Goal: Task Accomplishment & Management: Manage account settings

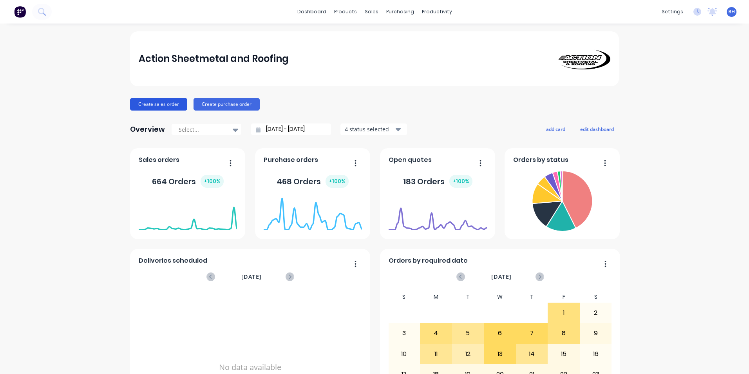
click at [166, 100] on button "Create sales order" at bounding box center [158, 104] width 57 height 13
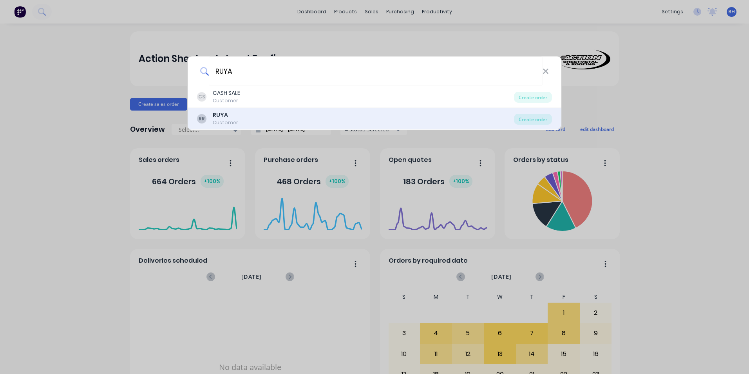
type input "RUYA"
click at [230, 119] on div "Customer" at bounding box center [225, 122] width 25 height 7
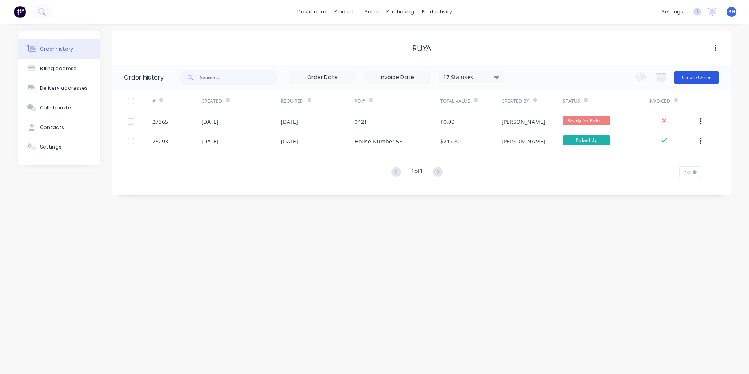
click at [699, 74] on button "Create Order" at bounding box center [696, 77] width 45 height 13
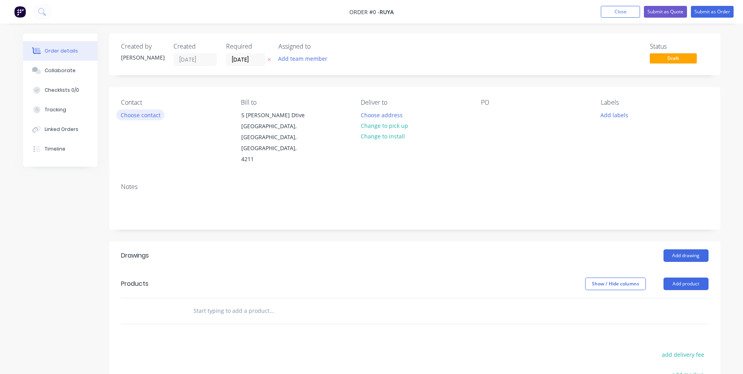
click at [149, 114] on button "Choose contact" at bounding box center [140, 114] width 48 height 11
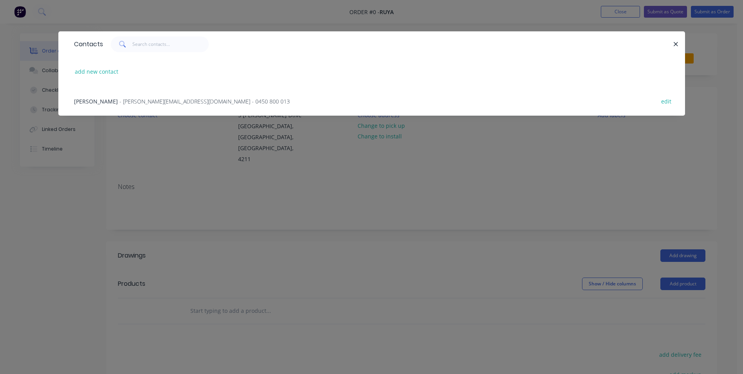
click at [141, 100] on span "- alex@ruyaaluminium.com - 0450 800 013" at bounding box center [204, 101] width 170 height 7
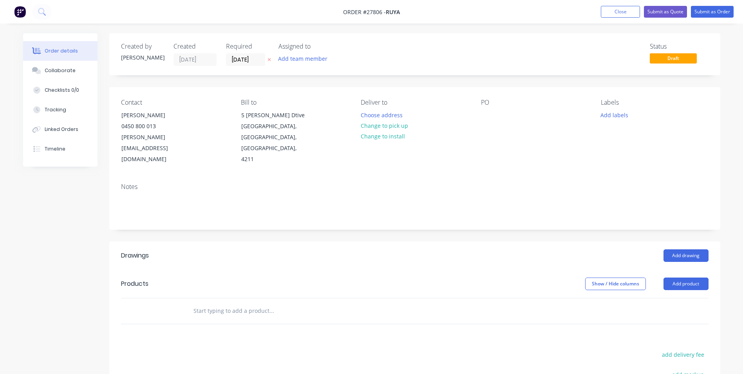
click at [486, 102] on div "PO" at bounding box center [534, 102] width 107 height 7
click at [485, 103] on div "PO" at bounding box center [534, 102] width 107 height 7
click at [483, 117] on div "Contact Alex Prowse 0450 800 013 alex@ruyaaluminium.com Bill to 5 Alex Fisher D…" at bounding box center [414, 132] width 611 height 90
click at [484, 118] on div at bounding box center [487, 114] width 13 height 11
click at [486, 117] on div at bounding box center [487, 114] width 13 height 11
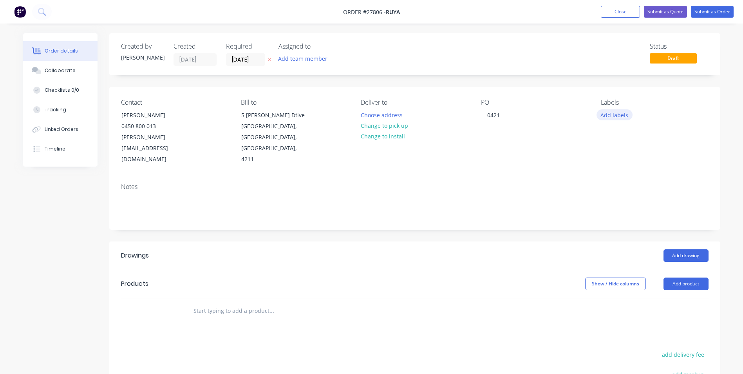
click at [615, 116] on button "Add labels" at bounding box center [615, 114] width 36 height 11
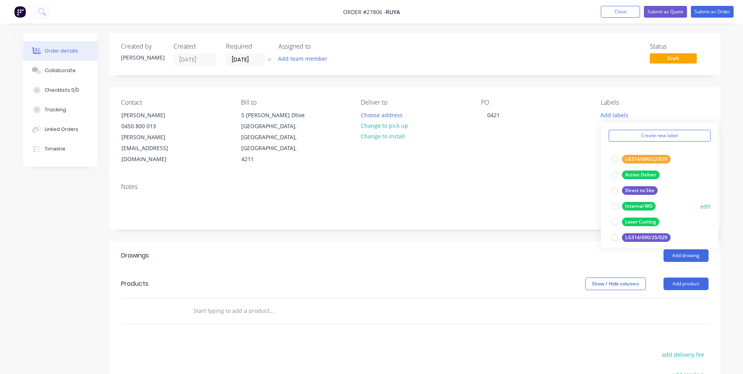
scroll to position [39, 0]
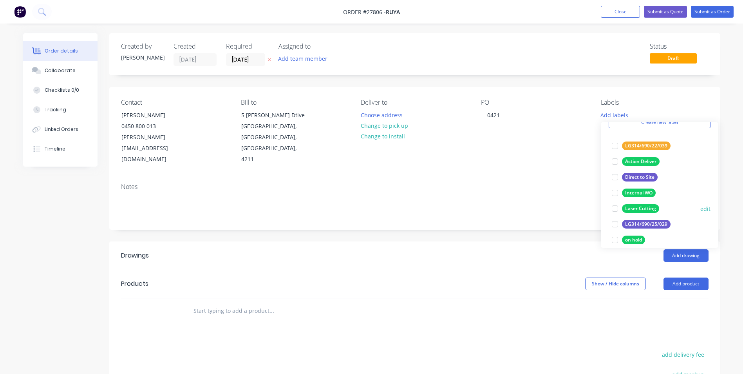
click at [637, 205] on div "Laser Cutting" at bounding box center [640, 208] width 37 height 9
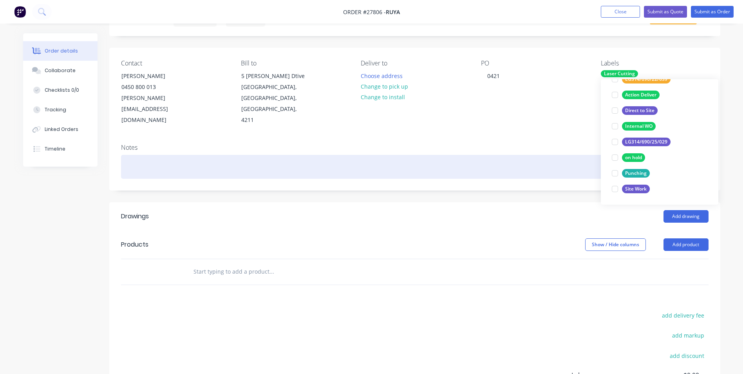
click at [582, 155] on div at bounding box center [415, 167] width 588 height 24
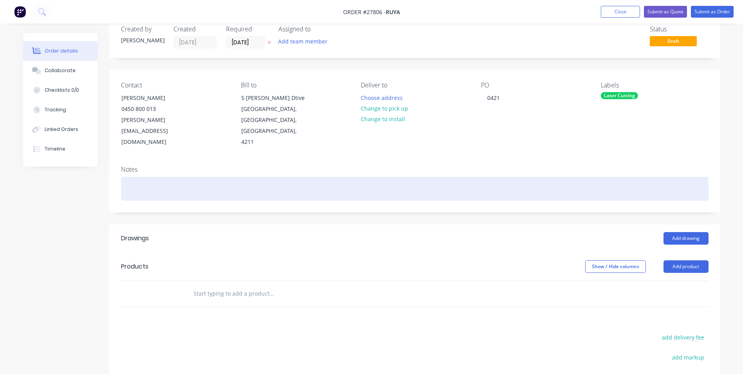
scroll to position [0, 0]
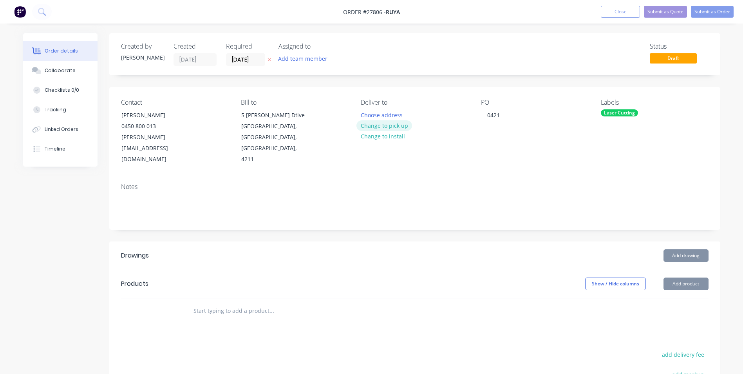
click at [392, 127] on button "Change to pick up" at bounding box center [385, 125] width 56 height 11
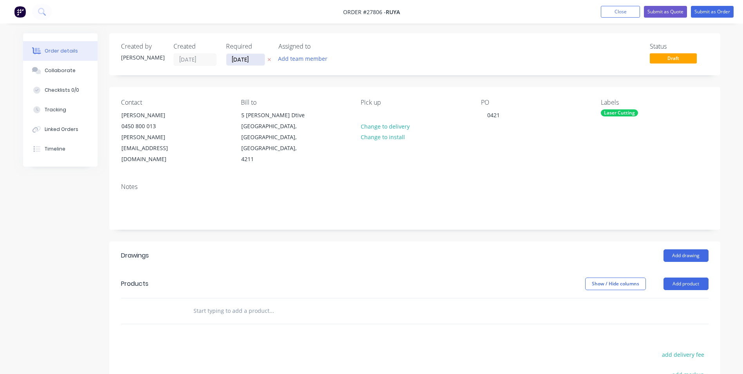
click at [235, 61] on input "[DATE]" at bounding box center [245, 60] width 38 height 12
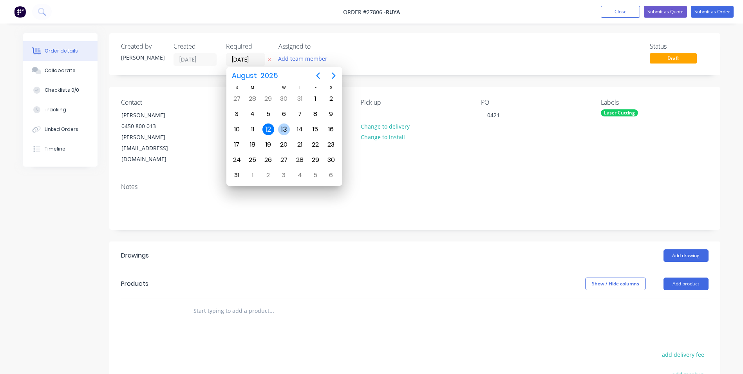
click at [288, 129] on div "13" at bounding box center [284, 129] width 12 height 12
type input "[DATE]"
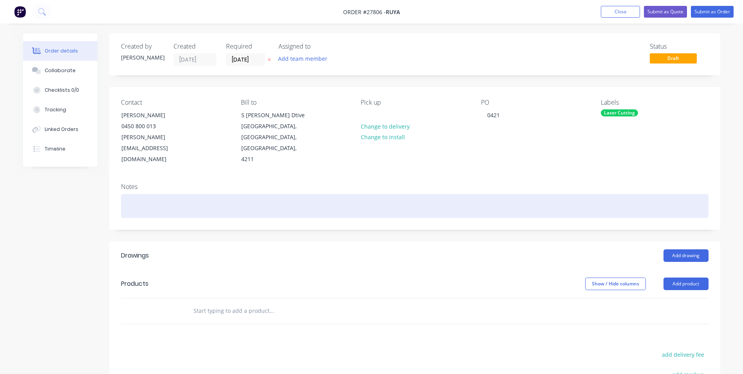
click at [145, 194] on div at bounding box center [415, 206] width 588 height 24
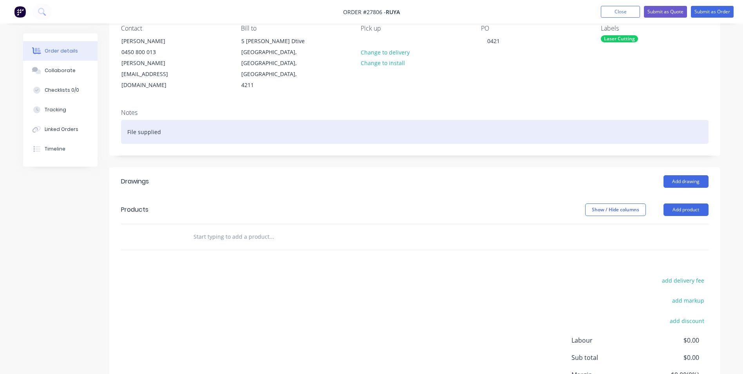
scroll to position [78, 0]
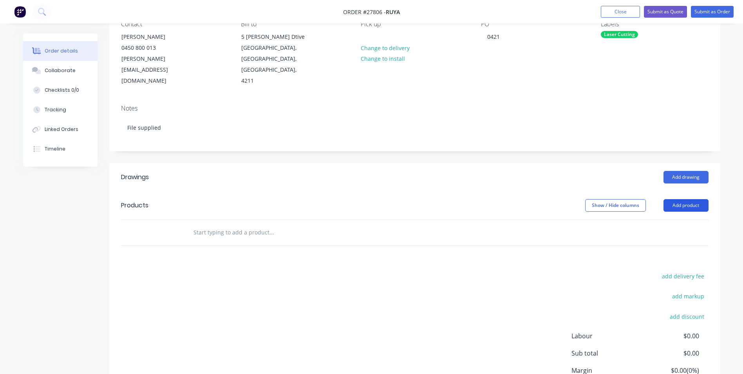
click at [681, 199] on button "Add product" at bounding box center [686, 205] width 45 height 13
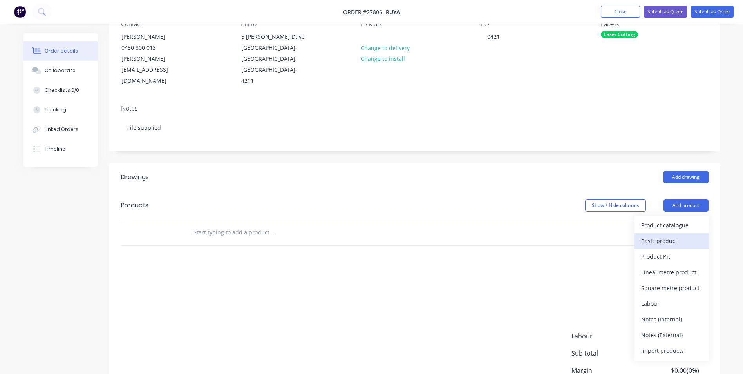
scroll to position [39, 0]
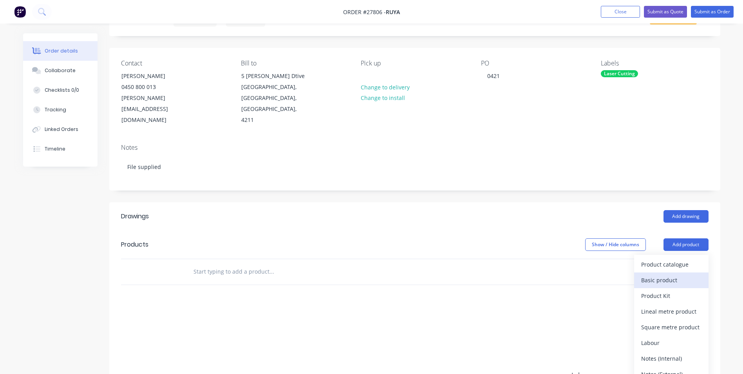
click at [663, 274] on div "Basic product" at bounding box center [671, 279] width 60 height 11
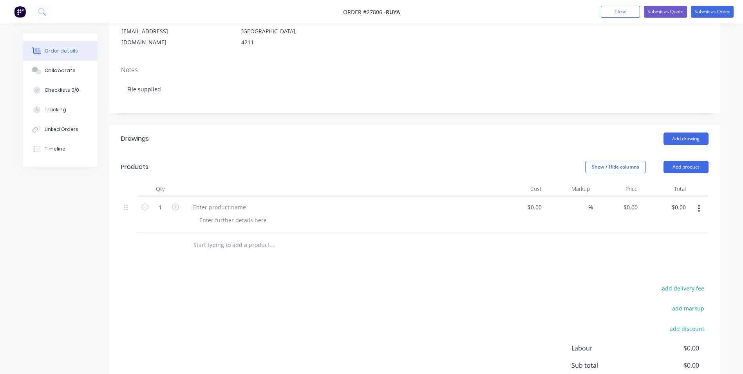
scroll to position [118, 0]
click at [223, 201] on div at bounding box center [219, 206] width 65 height 11
click at [242, 214] on div at bounding box center [233, 219] width 80 height 11
click at [161, 201] on input "1" at bounding box center [160, 207] width 20 height 12
type input "9"
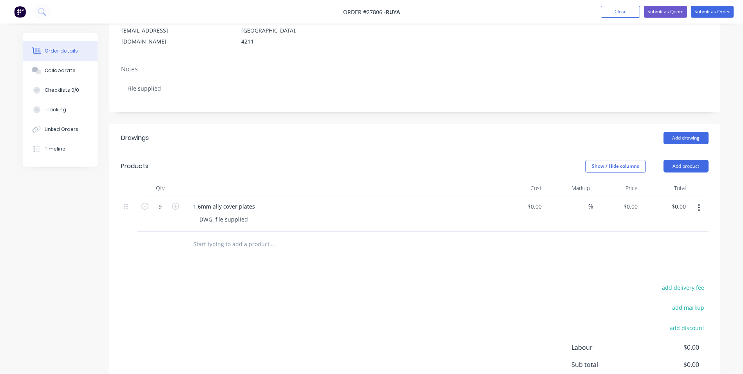
click at [161, 233] on div at bounding box center [160, 244] width 47 height 25
click at [540, 201] on input at bounding box center [536, 206] width 18 height 11
type input "$110.00"
type input "$990.00"
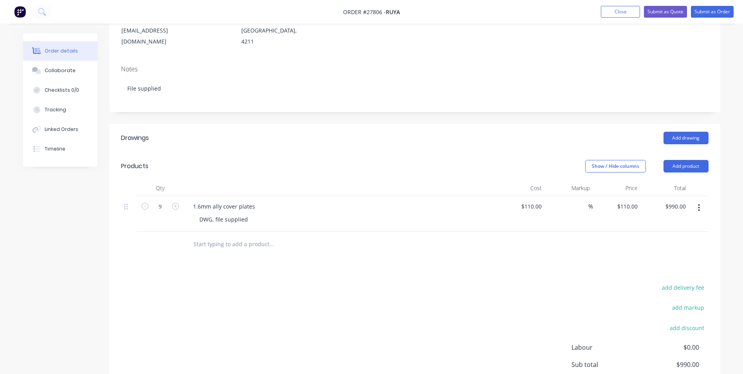
click at [525, 160] on div "Show / Hide columns Add product" at bounding box center [477, 166] width 463 height 13
type input "110"
type input "$0.00"
click at [682, 201] on input "0.00" at bounding box center [677, 206] width 24 height 11
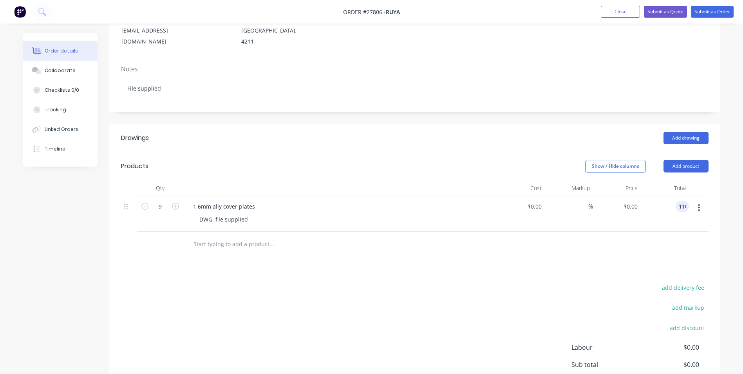
type input "110"
type input "$12.2222"
type input "$110.00"
drag, startPoint x: 557, startPoint y: 212, endPoint x: 545, endPoint y: 223, distance: 16.9
click at [546, 222] on div "Qty Cost Markup Price Total 9 1.6mm ally cover plates DWG. file supplied $0.00 …" at bounding box center [414, 218] width 611 height 77
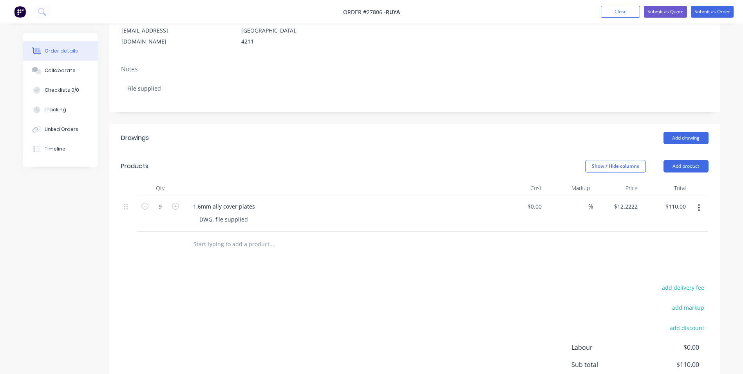
drag, startPoint x: 545, startPoint y: 223, endPoint x: 490, endPoint y: 240, distance: 56.9
click at [490, 240] on div at bounding box center [415, 244] width 588 height 25
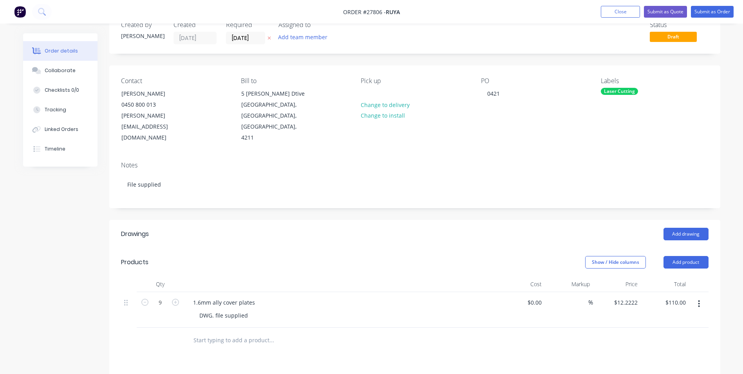
scroll to position [39, 0]
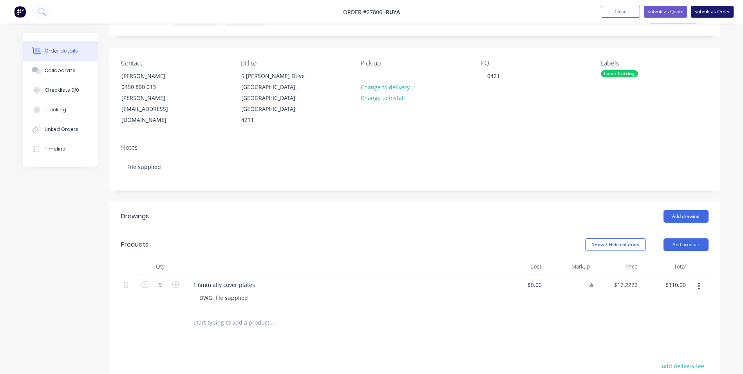
click at [718, 9] on button "Submit as Order" at bounding box center [712, 12] width 43 height 12
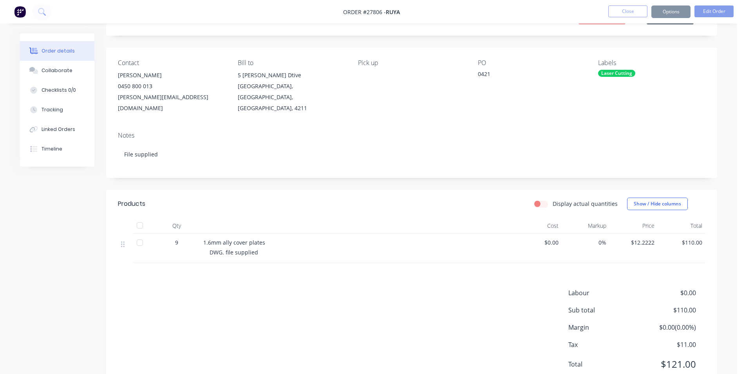
scroll to position [0, 0]
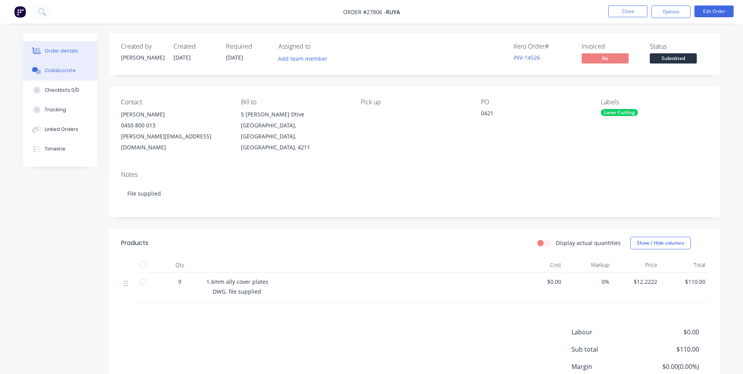
click at [64, 71] on div "Collaborate" at bounding box center [60, 70] width 31 height 7
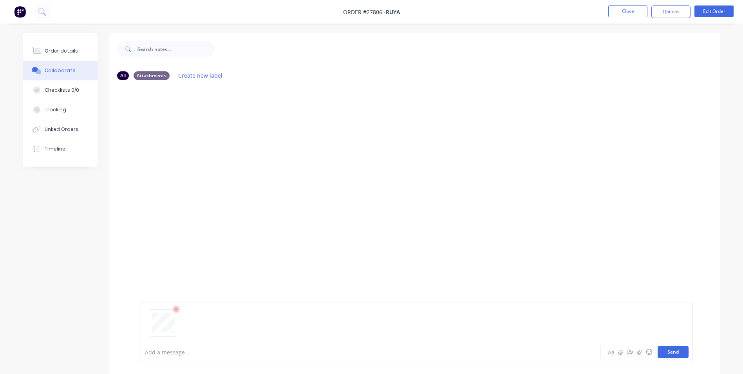
click at [675, 349] on button "Send" at bounding box center [673, 352] width 31 height 12
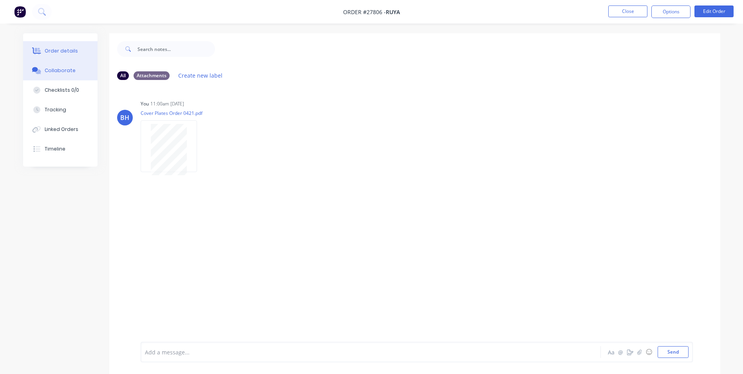
click at [65, 53] on div "Order details" at bounding box center [61, 50] width 33 height 7
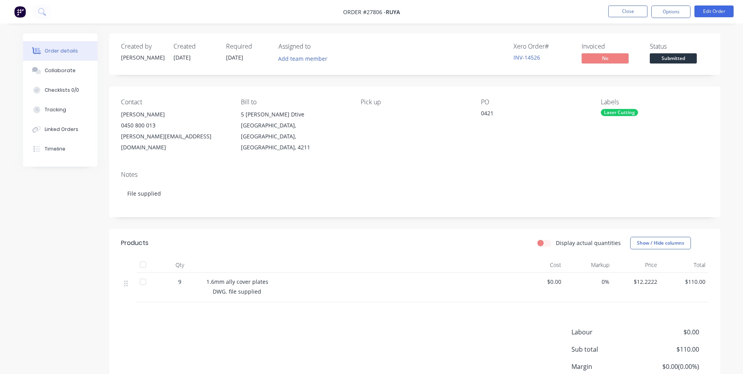
scroll to position [39, 0]
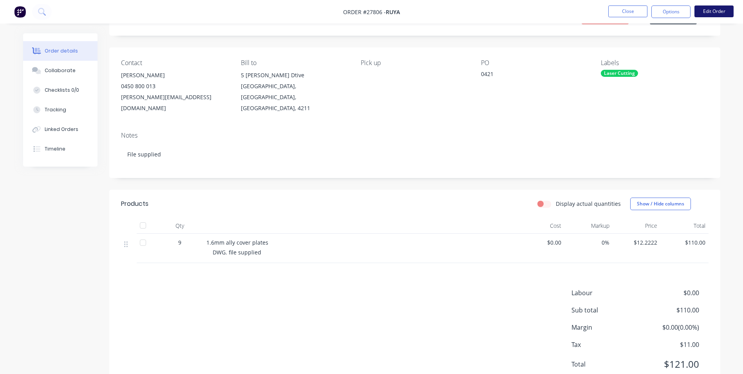
click at [720, 13] on button "Edit Order" at bounding box center [714, 11] width 39 height 12
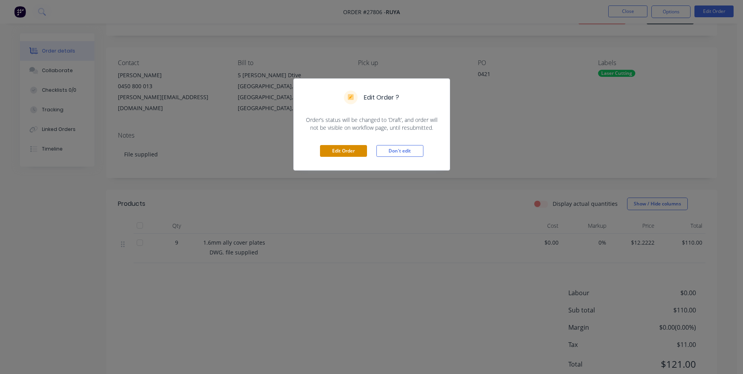
click at [343, 151] on button "Edit Order" at bounding box center [343, 151] width 47 height 12
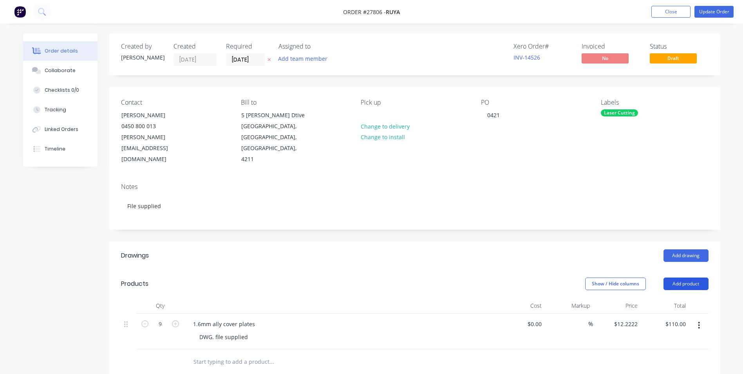
click at [686, 277] on button "Add product" at bounding box center [686, 283] width 45 height 13
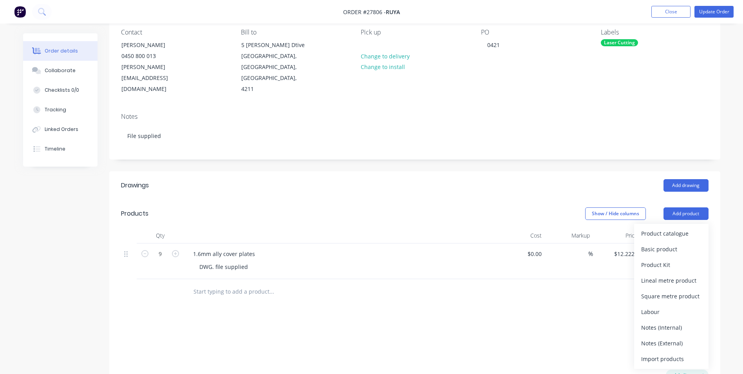
scroll to position [118, 0]
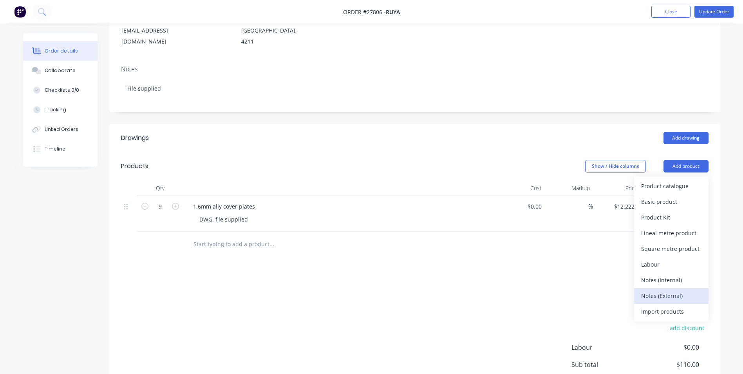
click at [665, 290] on div "Notes (External)" at bounding box center [671, 295] width 60 height 11
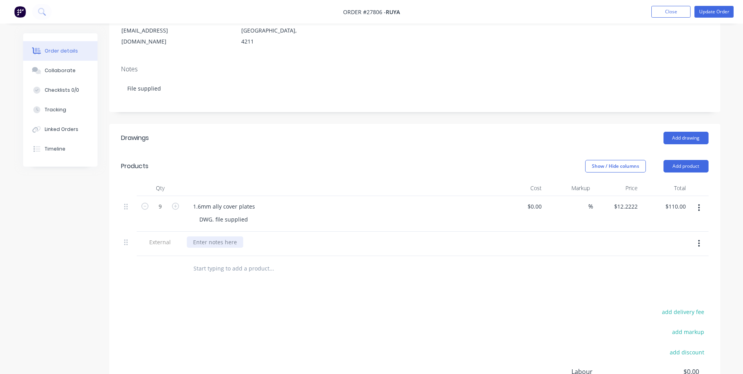
click at [226, 236] on div at bounding box center [215, 241] width 56 height 11
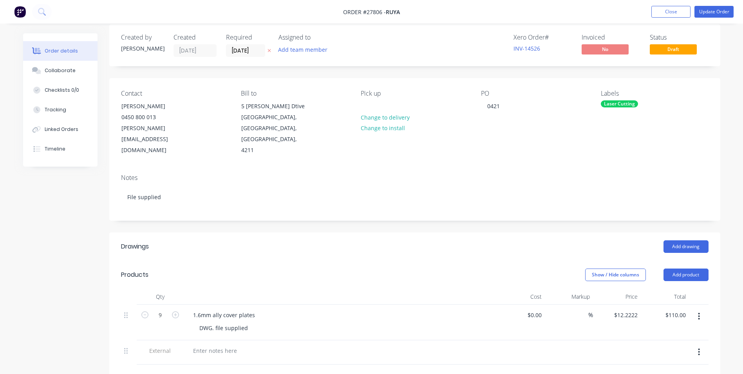
scroll to position [0, 0]
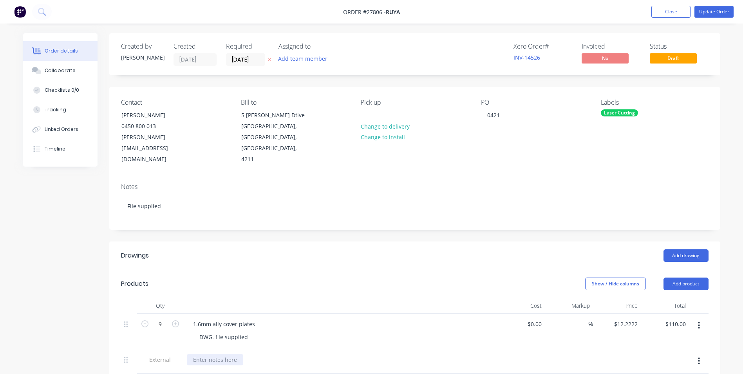
click at [225, 354] on div at bounding box center [215, 359] width 56 height 11
click at [243, 354] on div "AUTOCAD 2022 >" at bounding box center [215, 359] width 57 height 11
click at [195, 354] on div "AUTOCAD 2022 >" at bounding box center [215, 359] width 57 height 11
click at [266, 354] on div "ADMIN > AUTOCAD 2022 >" at bounding box center [228, 359] width 82 height 11
click at [714, 10] on button "Update Order" at bounding box center [714, 12] width 39 height 12
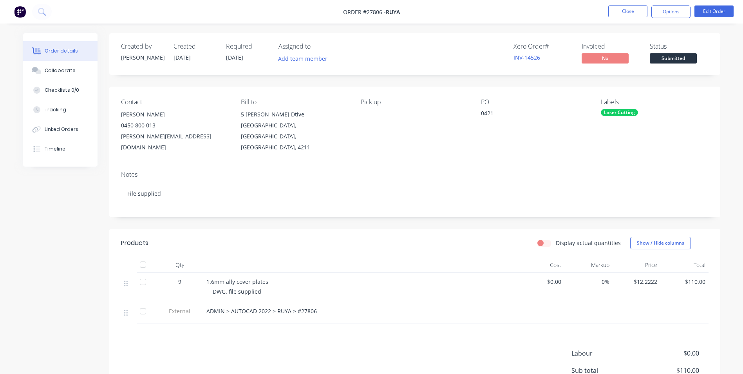
click at [336, 328] on div "Products Display actual quantities Show / Hide columns Qty Cost Markup Price To…" at bounding box center [414, 340] width 611 height 222
click at [680, 11] on button "Options" at bounding box center [670, 11] width 39 height 13
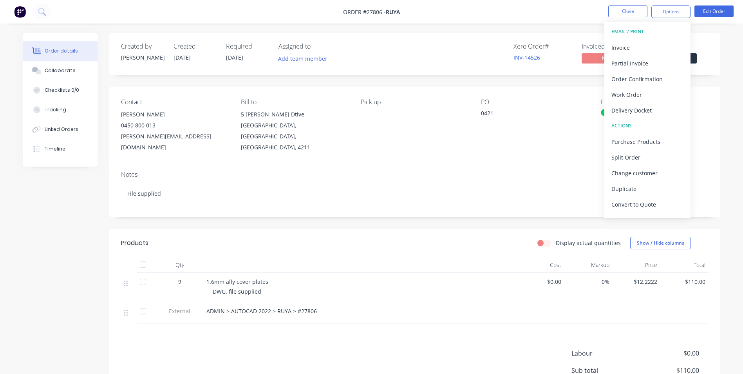
click at [561, 16] on nav "Order #27806 - RUYA Close Options EMAIL / PRINT Invoice Partial Invoice Order C…" at bounding box center [371, 12] width 743 height 24
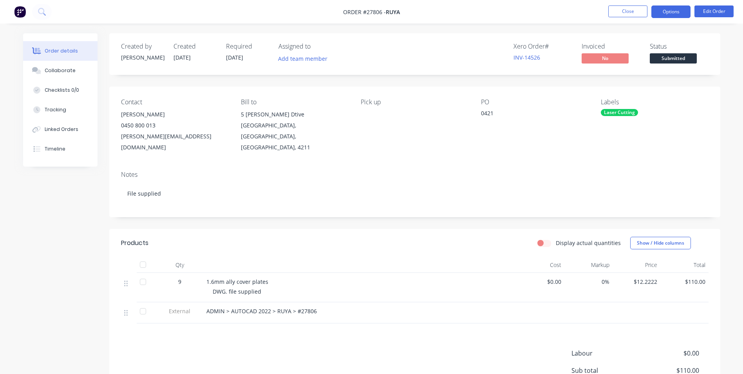
click at [679, 13] on button "Options" at bounding box center [670, 11] width 39 height 13
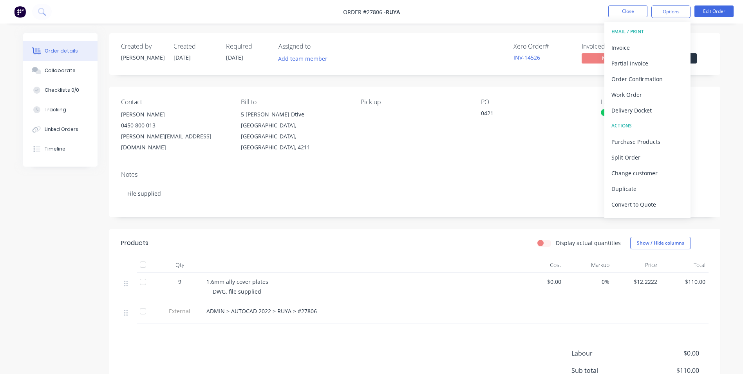
click at [724, 40] on div "Order details Collaborate Checklists 0/0 Tracking Linked Orders Timeline Order …" at bounding box center [371, 247] width 713 height 429
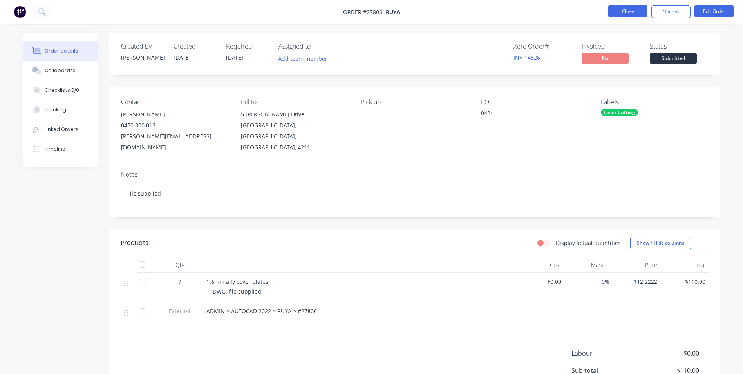
click at [626, 11] on button "Close" at bounding box center [627, 11] width 39 height 12
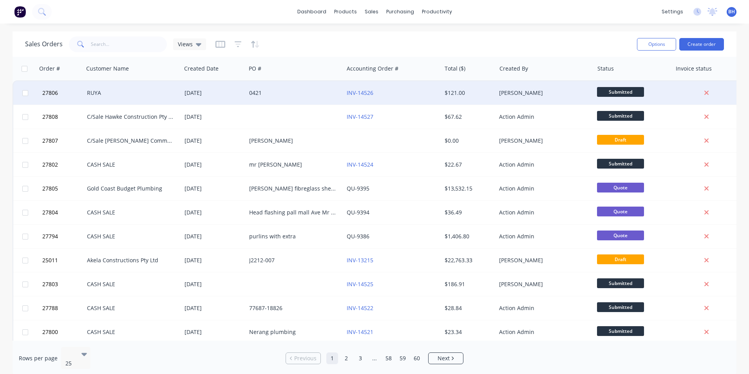
click at [96, 92] on div "RUYA" at bounding box center [130, 93] width 87 height 8
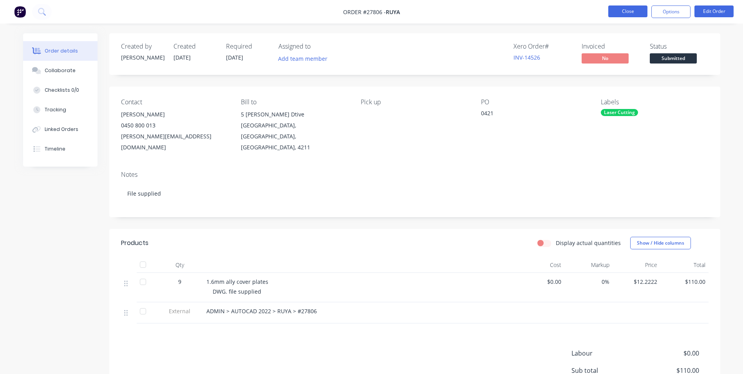
click at [632, 12] on button "Close" at bounding box center [627, 11] width 39 height 12
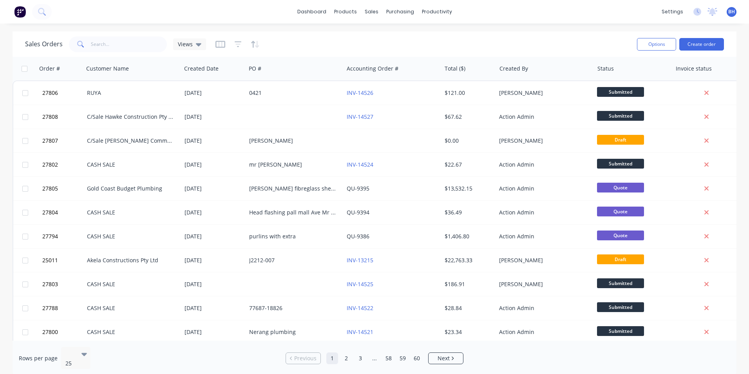
click at [29, 71] on div at bounding box center [24, 69] width 16 height 6
click at [25, 68] on input "checkbox" at bounding box center [25, 69] width 6 height 6
checkbox input "true"
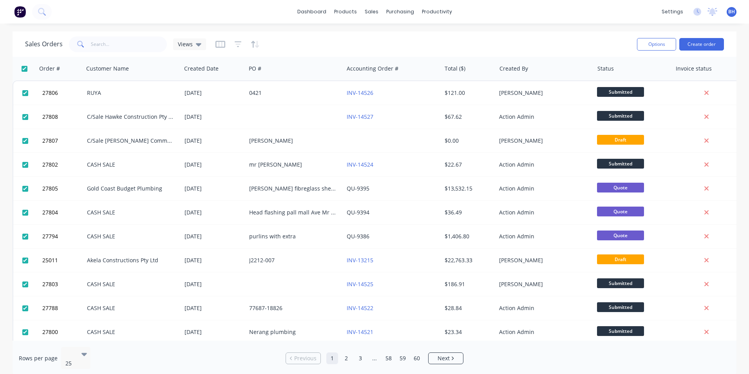
checkbox input "true"
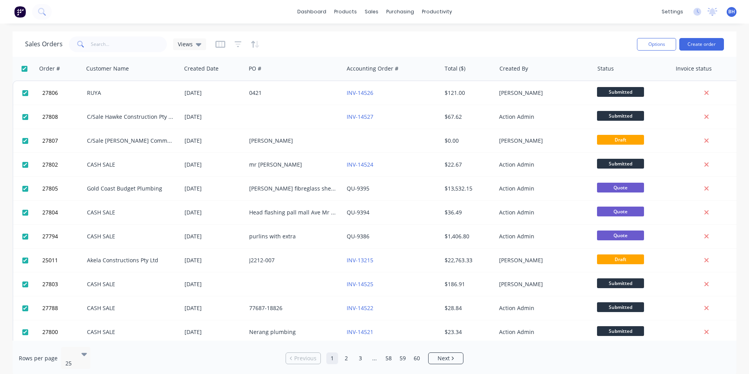
checkbox input "true"
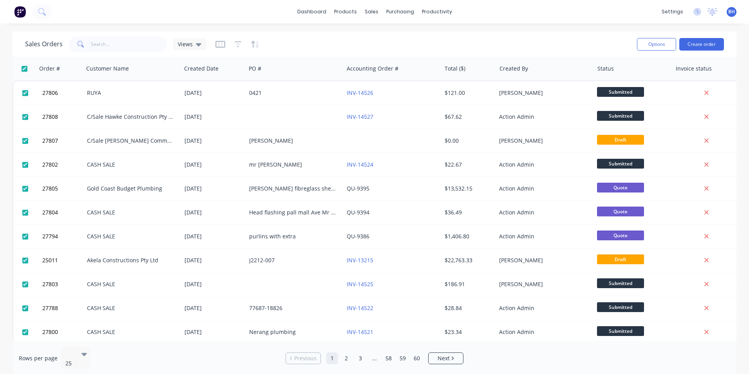
checkbox input "true"
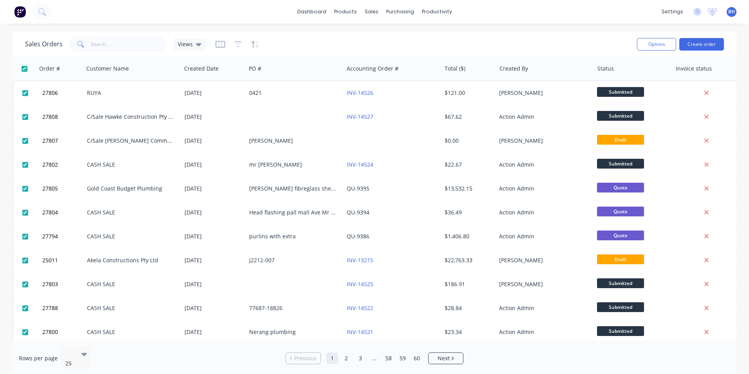
checkbox input "true"
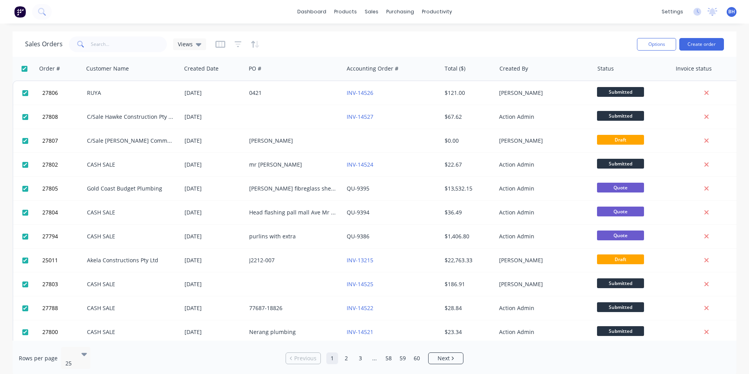
checkbox input "true"
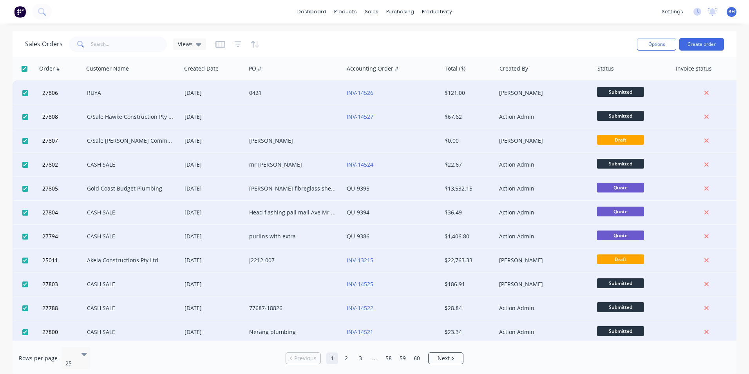
click at [22, 70] on input "checkbox" at bounding box center [25, 69] width 6 height 6
checkbox input "false"
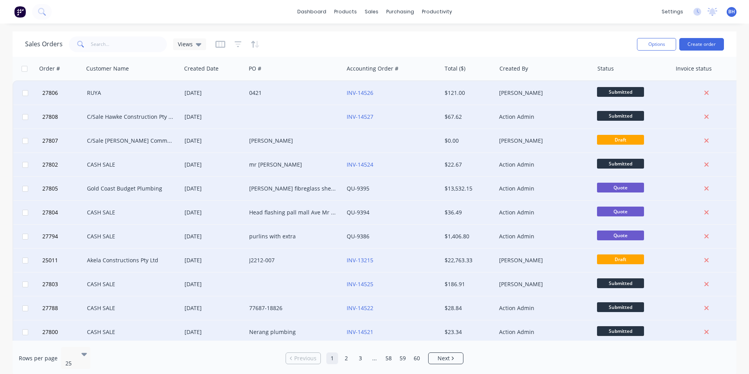
checkbox input "false"
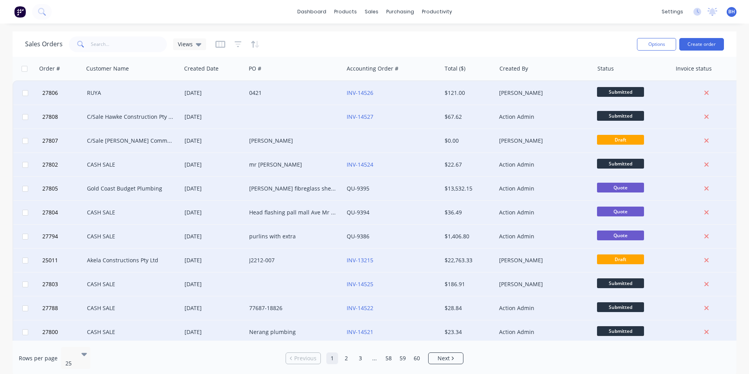
checkbox input "false"
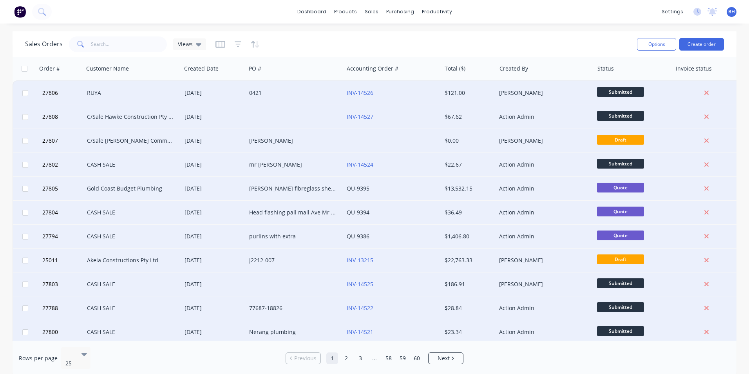
checkbox input "false"
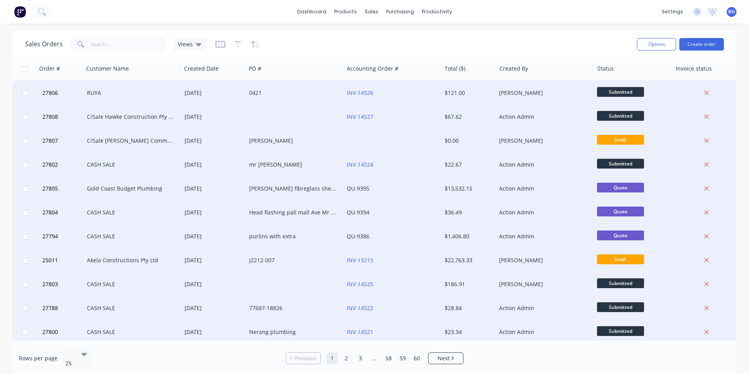
checkbox input "false"
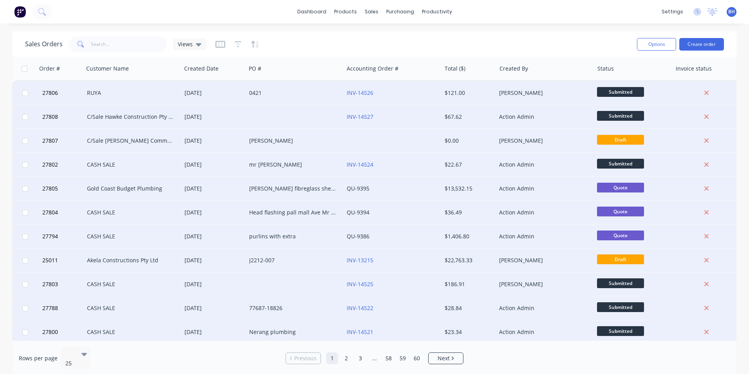
checkbox input "false"
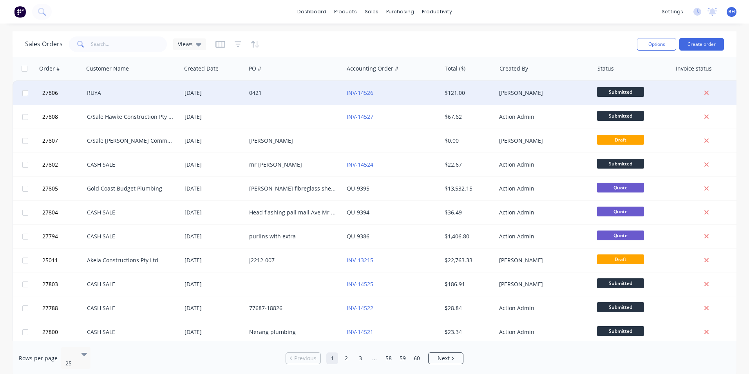
click at [25, 92] on input "checkbox" at bounding box center [25, 93] width 6 height 6
click at [25, 95] on input "checkbox" at bounding box center [25, 93] width 6 height 6
checkbox input "false"
click at [107, 92] on div "RUYA" at bounding box center [130, 93] width 87 height 8
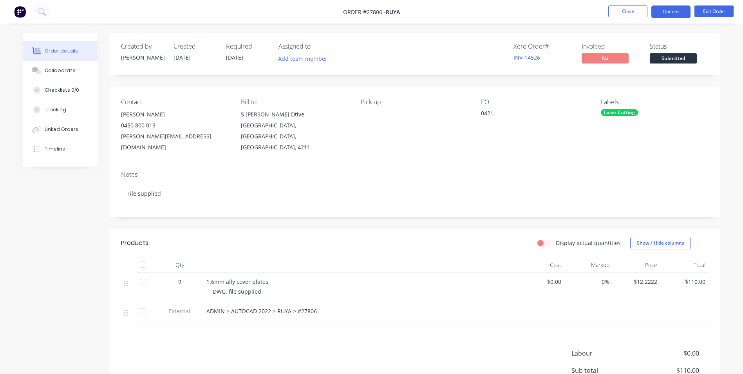
click at [675, 13] on button "Options" at bounding box center [670, 11] width 39 height 13
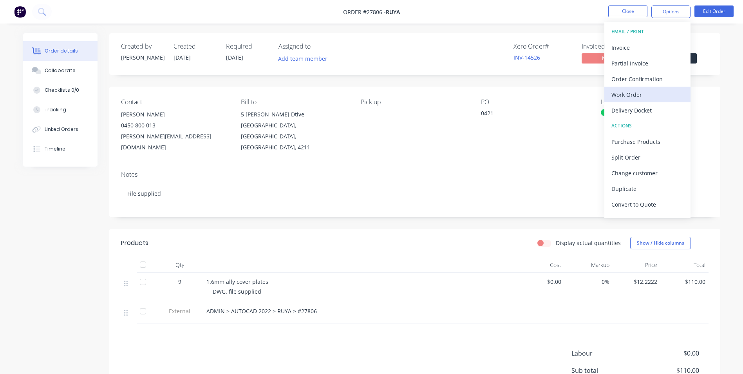
click at [641, 94] on div "Work Order" at bounding box center [648, 94] width 72 height 11
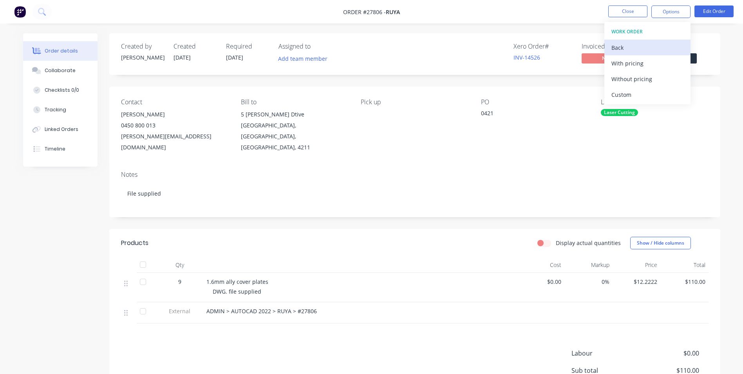
click at [653, 49] on div "Back" at bounding box center [648, 47] width 72 height 11
click at [711, 110] on div "Contact Alex Prowse 0450 800 013 alex@ruyaaluminium.com Bill to 5 Alex Fisher D…" at bounding box center [414, 126] width 611 height 78
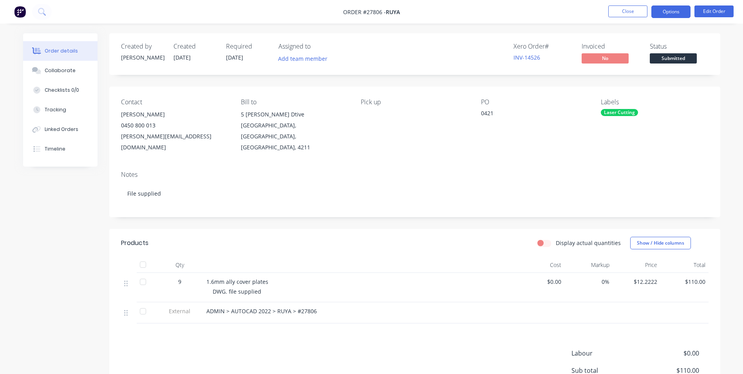
click at [668, 11] on button "Options" at bounding box center [670, 11] width 39 height 13
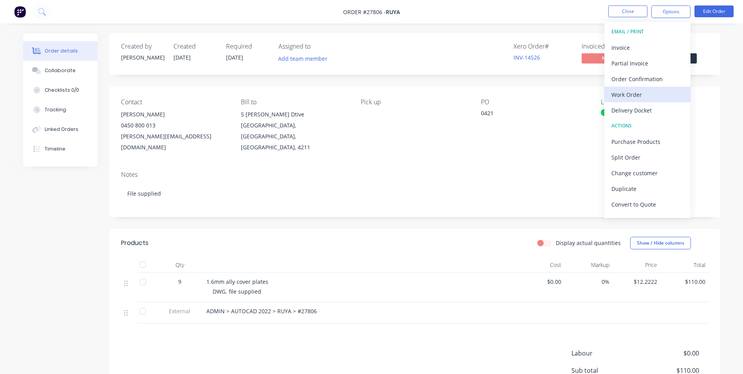
click at [640, 94] on div "Work Order" at bounding box center [648, 94] width 72 height 11
drag, startPoint x: 644, startPoint y: 92, endPoint x: 630, endPoint y: 93, distance: 14.1
click at [644, 92] on div "Custom" at bounding box center [648, 94] width 72 height 11
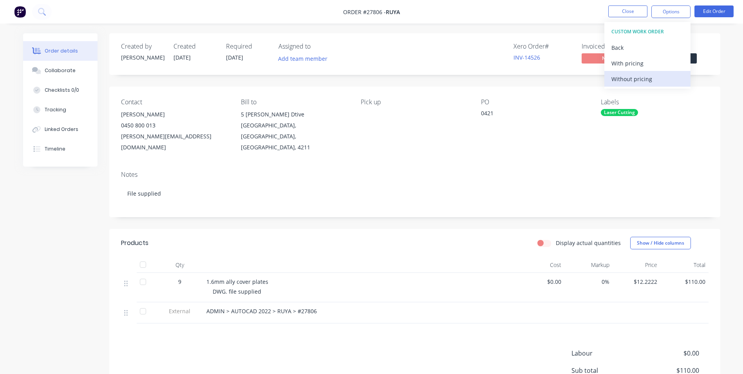
click at [645, 76] on div "Without pricing" at bounding box center [648, 78] width 72 height 11
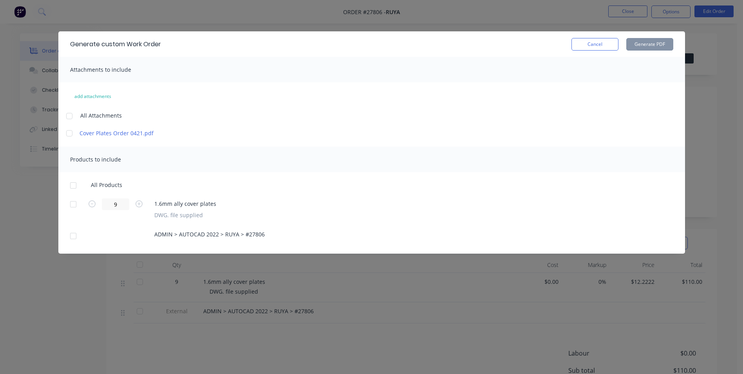
click at [71, 134] on div at bounding box center [70, 133] width 16 height 16
drag, startPoint x: 71, startPoint y: 131, endPoint x: 67, endPoint y: 134, distance: 4.5
click at [67, 134] on div at bounding box center [70, 133] width 16 height 16
click at [75, 206] on div at bounding box center [73, 204] width 16 height 16
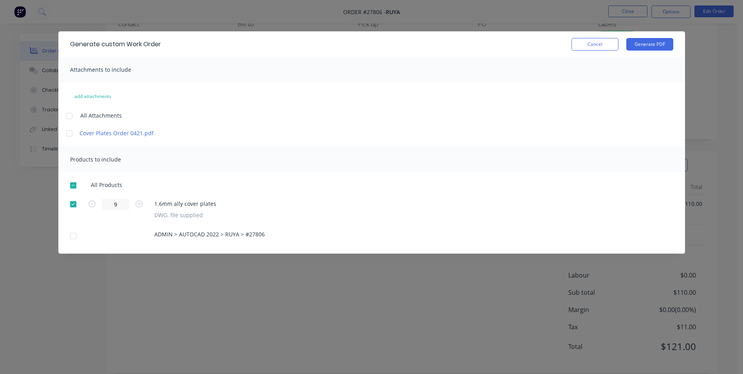
click at [70, 132] on div at bounding box center [70, 133] width 16 height 16
click at [660, 40] on button "Generate PDF" at bounding box center [649, 44] width 47 height 13
click at [230, 166] on div "Products to include" at bounding box center [371, 159] width 627 height 25
drag, startPoint x: 522, startPoint y: 50, endPoint x: 533, endPoint y: 65, distance: 18.8
click at [533, 65] on div "Generate custom Work Order Cancel Generate PDF Attachments to include add attac…" at bounding box center [371, 142] width 627 height 222
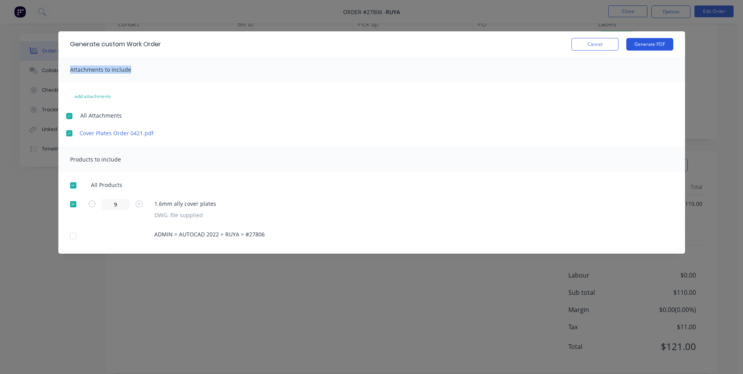
click at [650, 44] on button "Generate PDF" at bounding box center [649, 44] width 47 height 13
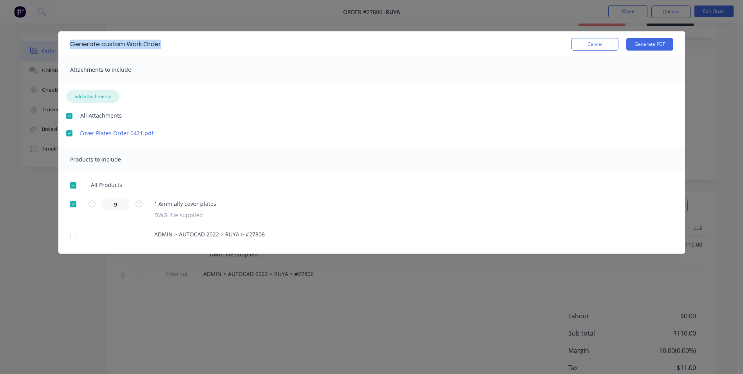
scroll to position [0, 0]
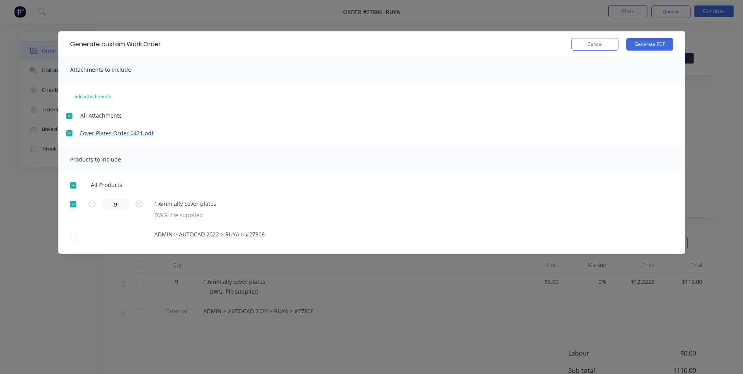
click at [145, 133] on link "Cover Plates Order 0421.pdf" at bounding box center [148, 133] width 137 height 8
click at [128, 133] on link "Cover Plates Order 0421.pdf" at bounding box center [148, 133] width 137 height 8
drag, startPoint x: 128, startPoint y: 133, endPoint x: 165, endPoint y: 138, distance: 36.7
click at [169, 137] on link "Cover Plates Order 0421.pdf" at bounding box center [148, 133] width 137 height 8
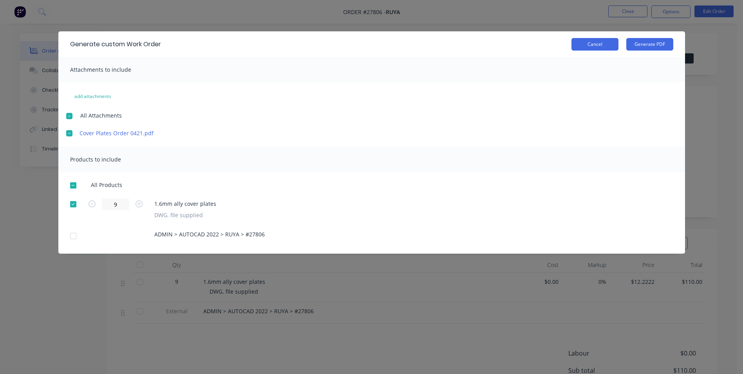
click at [596, 45] on button "Cancel" at bounding box center [595, 44] width 47 height 13
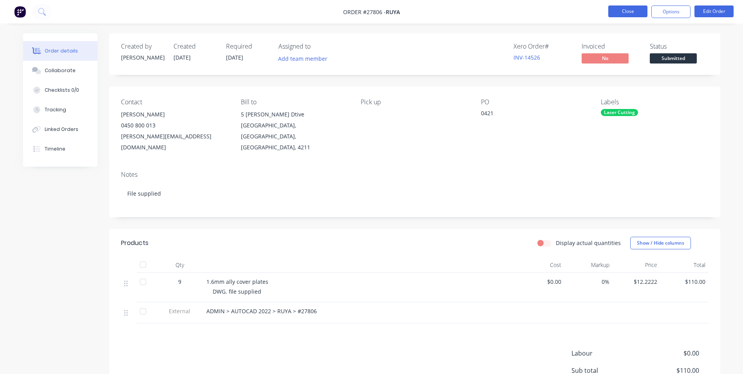
click at [632, 10] on button "Close" at bounding box center [627, 11] width 39 height 12
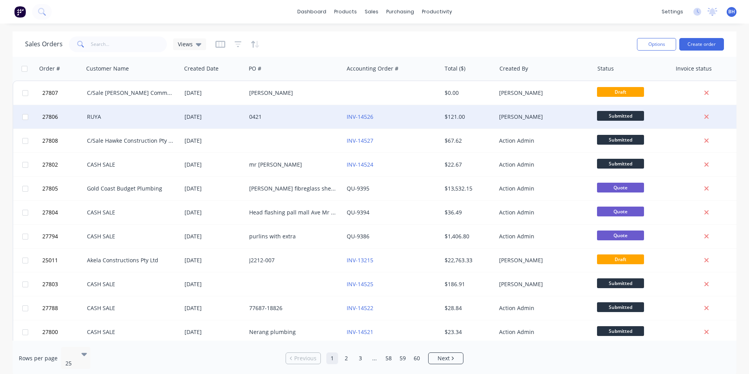
click at [299, 116] on div "0421" at bounding box center [292, 117] width 87 height 8
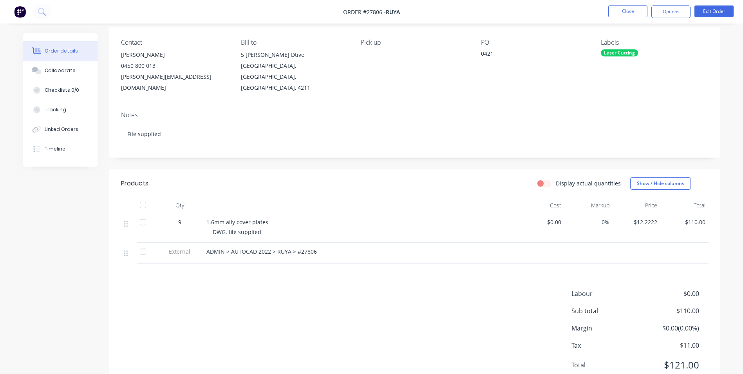
scroll to position [78, 0]
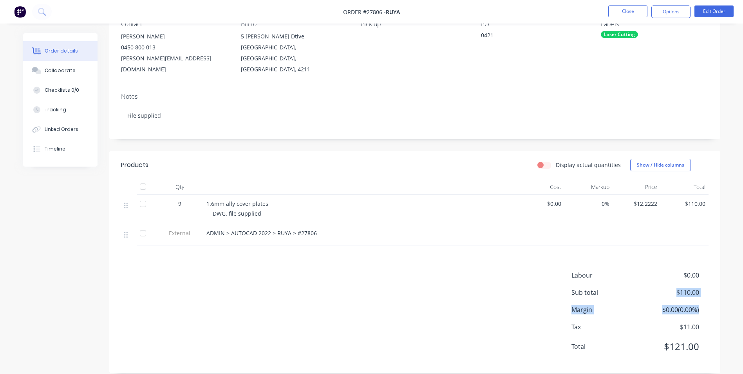
drag, startPoint x: 677, startPoint y: 281, endPoint x: 707, endPoint y: 293, distance: 32.3
click at [707, 293] on div "Labour $0.00 Sub total $110.00 Margin $0.00 ( 0.00 %) Tax $11.00 Total $121.00" at bounding box center [640, 315] width 137 height 91
drag, startPoint x: 707, startPoint y: 293, endPoint x: 658, endPoint y: 278, distance: 51.0
click at [658, 278] on div "Labour $0.00 Sub total $110.00 Margin $0.00 ( 0.00 %) Tax $11.00 Total $121.00" at bounding box center [640, 315] width 137 height 91
drag, startPoint x: 658, startPoint y: 278, endPoint x: 634, endPoint y: 291, distance: 27.2
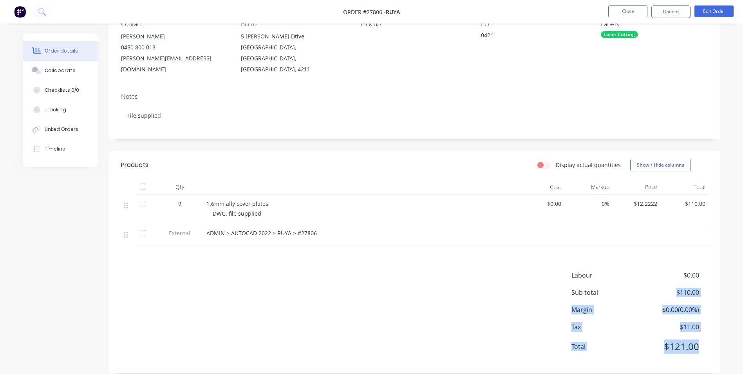
click at [636, 291] on div "Labour $0.00 Sub total $110.00 Margin $0.00 ( 0.00 %) Tax $11.00 Total $121.00" at bounding box center [640, 315] width 137 height 91
click at [498, 277] on div "Labour $0.00 Sub total $110.00 Margin $0.00 ( 0.00 %) Tax $11.00 Total $121.00" at bounding box center [415, 315] width 588 height 91
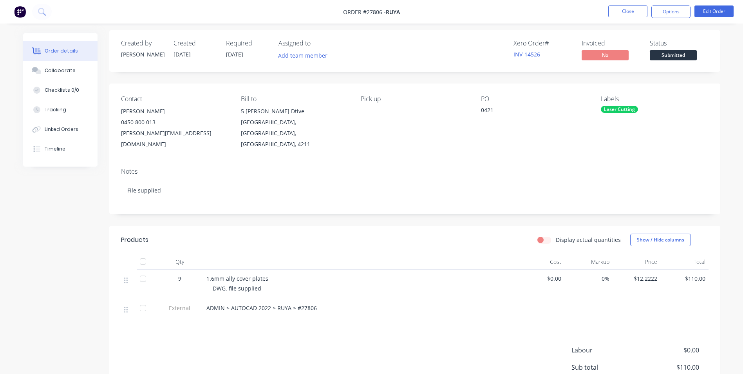
scroll to position [0, 0]
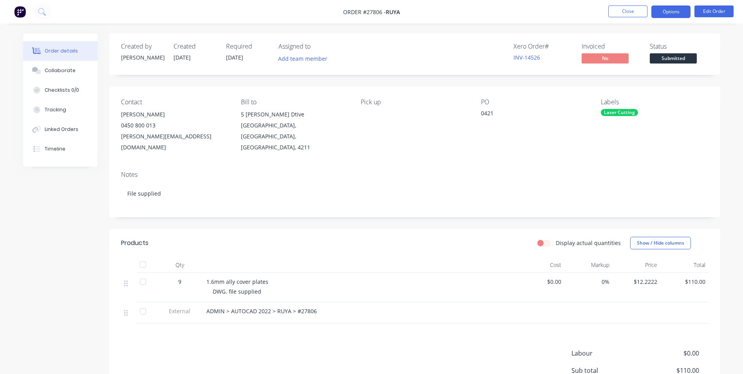
click at [683, 8] on button "Options" at bounding box center [670, 11] width 39 height 13
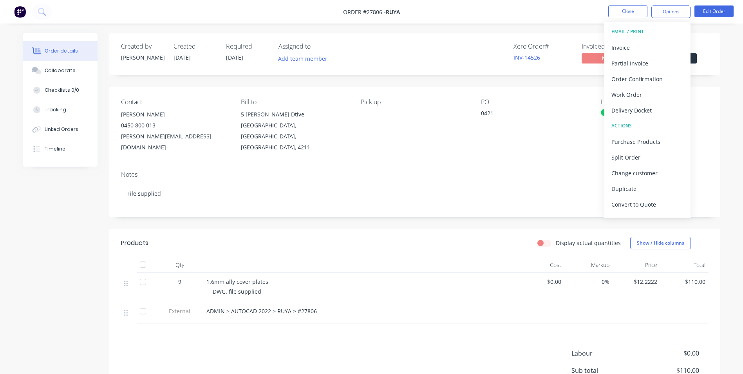
click at [725, 126] on div "Order details Collaborate Checklists 0/0 Tracking Linked Orders Timeline Order …" at bounding box center [371, 247] width 713 height 429
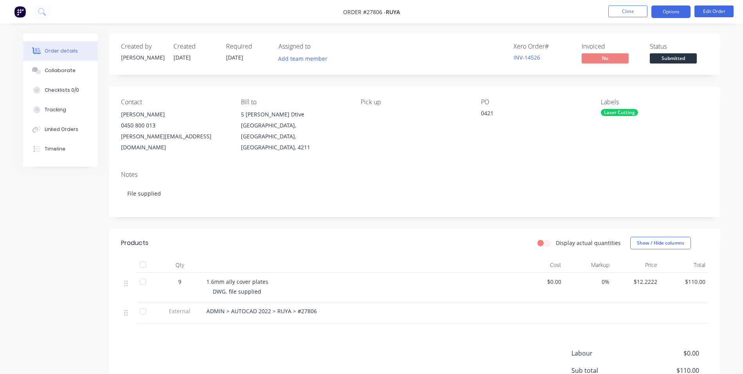
click at [670, 7] on button "Options" at bounding box center [670, 11] width 39 height 13
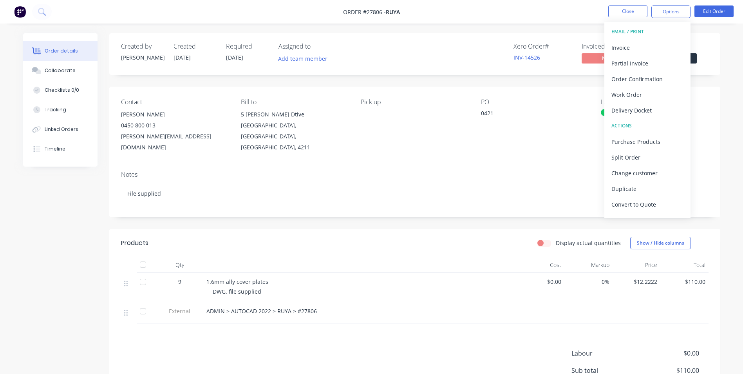
click at [630, 29] on div "EMAIL / PRINT" at bounding box center [648, 32] width 72 height 10
click at [622, 27] on div "EMAIL / PRINT" at bounding box center [648, 32] width 72 height 10
click at [646, 90] on div "Work Order" at bounding box center [648, 94] width 72 height 11
click at [637, 97] on div "Custom" at bounding box center [648, 94] width 72 height 11
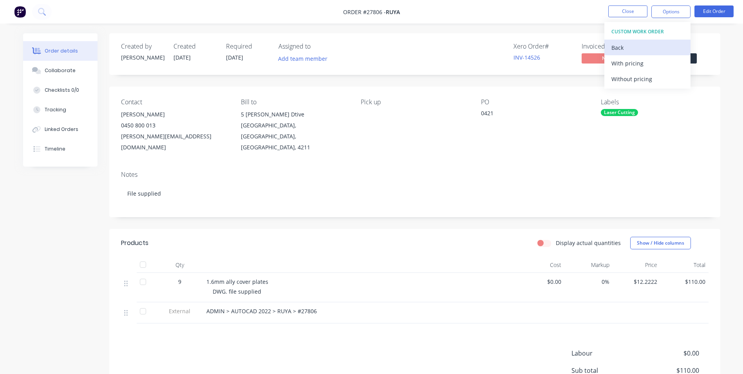
click at [636, 47] on div "Back" at bounding box center [648, 47] width 72 height 11
click at [649, 77] on div "Without pricing" at bounding box center [648, 78] width 72 height 11
click at [584, 11] on nav "Order #27806 - RUYA Close Options Edit Order" at bounding box center [371, 12] width 743 height 24
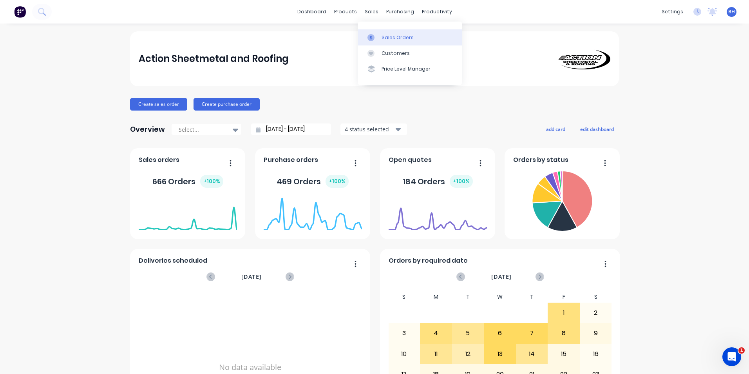
click at [389, 34] on div "Sales Orders" at bounding box center [398, 37] width 32 height 7
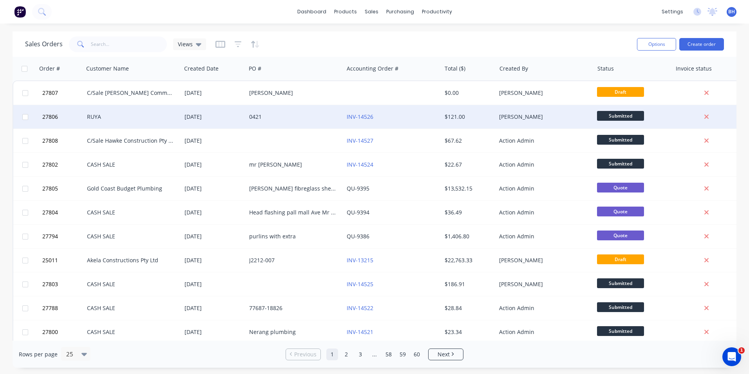
click at [129, 115] on div "RUYA" at bounding box center [130, 117] width 87 height 8
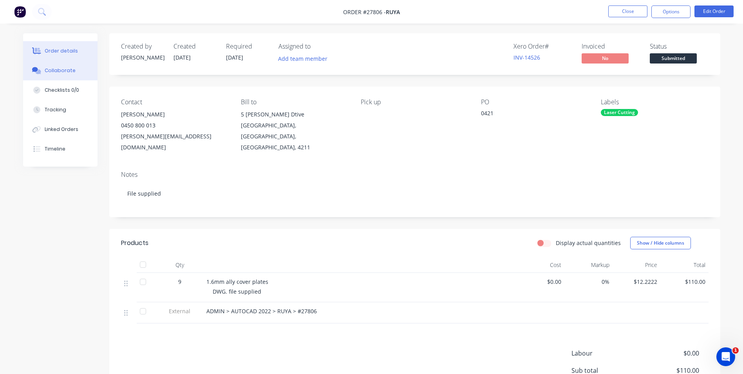
click at [72, 76] on button "Collaborate" at bounding box center [60, 71] width 74 height 20
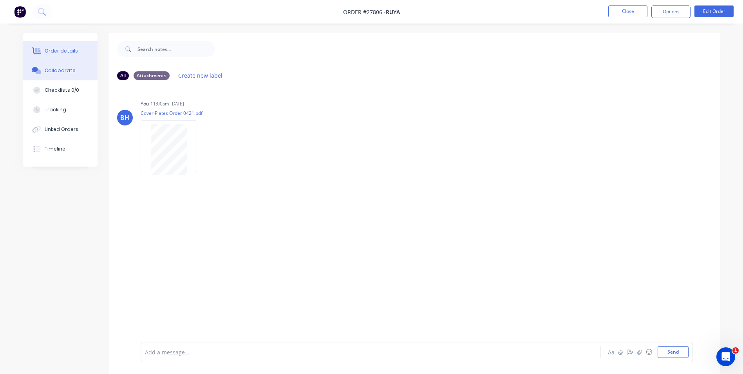
click at [67, 56] on button "Order details" at bounding box center [60, 51] width 74 height 20
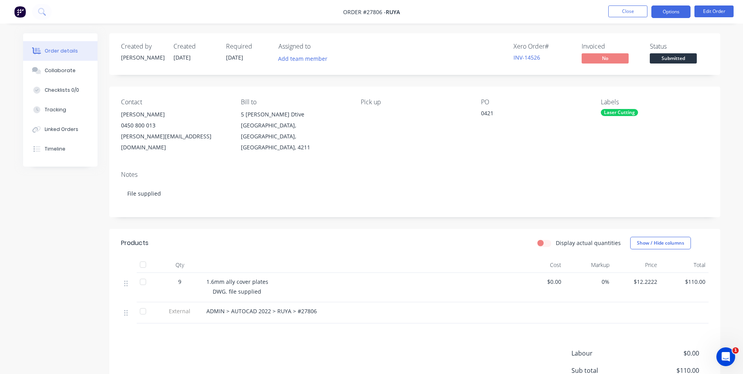
click at [669, 9] on button "Options" at bounding box center [670, 11] width 39 height 13
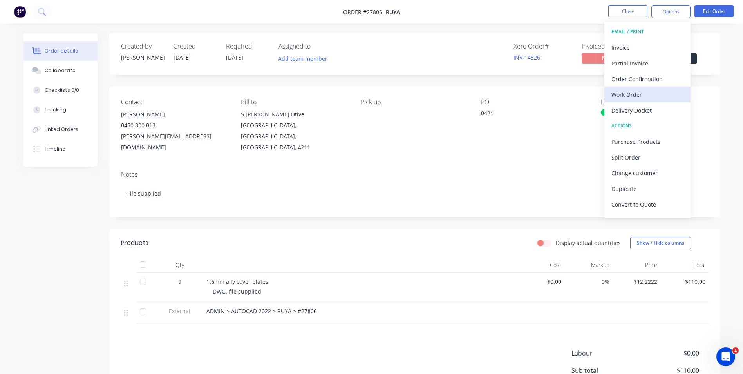
click at [651, 92] on div "Work Order" at bounding box center [648, 94] width 72 height 11
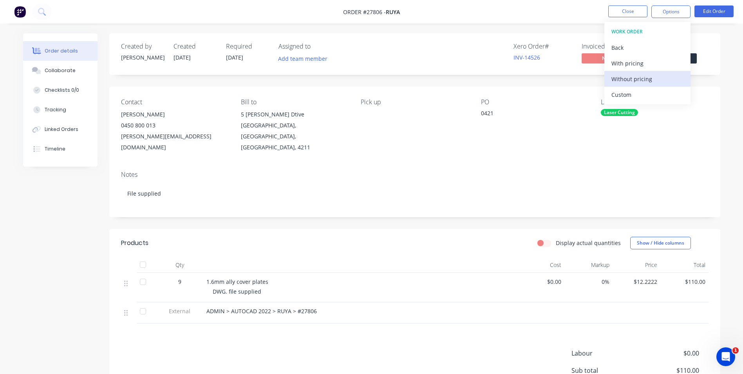
click at [646, 78] on div "Without pricing" at bounding box center [648, 78] width 72 height 11
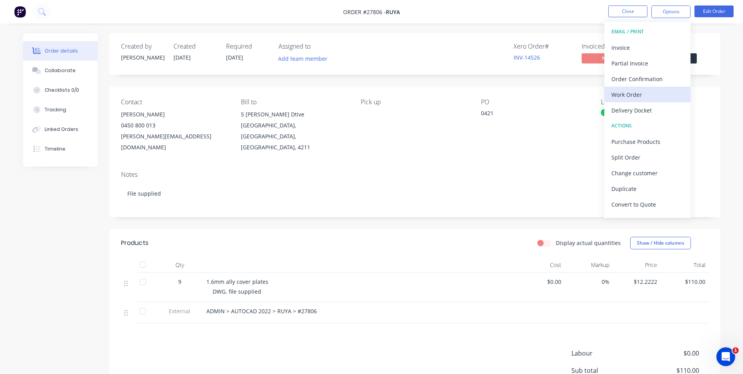
click at [642, 93] on div "Work Order" at bounding box center [648, 94] width 72 height 11
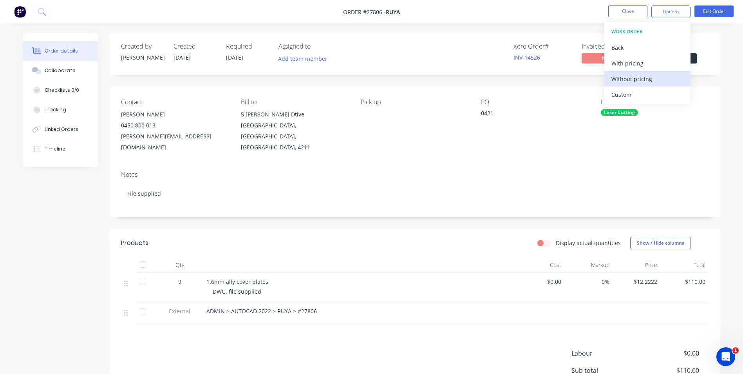
click at [653, 77] on div "Without pricing" at bounding box center [648, 78] width 72 height 11
